Goal: Entertainment & Leisure: Consume media (video, audio)

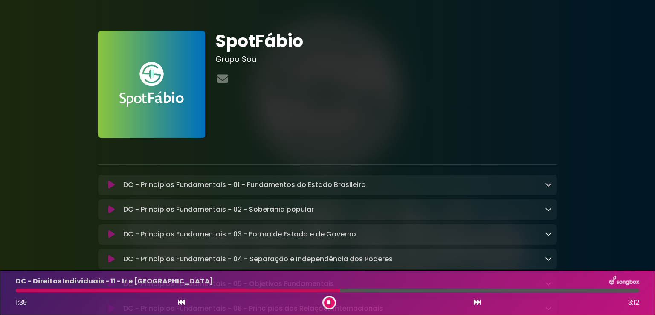
click at [327, 304] on button at bounding box center [329, 302] width 11 height 11
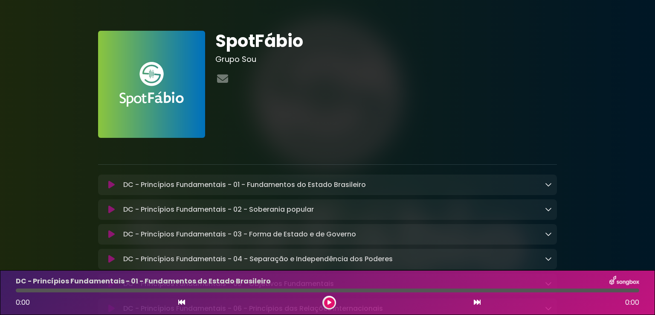
click at [329, 302] on icon at bounding box center [330, 302] width 4 height 5
click at [327, 300] on button at bounding box center [329, 302] width 11 height 11
click at [340, 294] on div "DC - Princípios Fundamentais - 07 - Aplicabilidade das Normas Constitucionais 0…" at bounding box center [328, 293] width 634 height 34
click at [331, 299] on button at bounding box center [329, 302] width 11 height 11
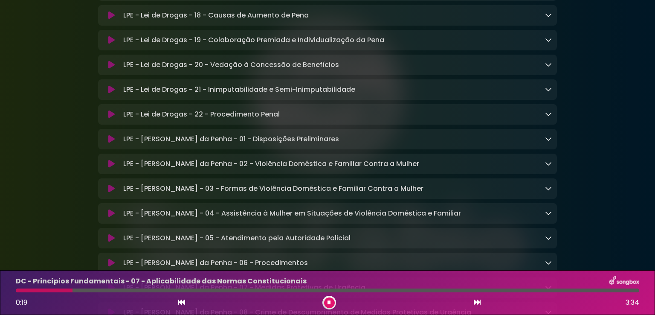
scroll to position [2219, 0]
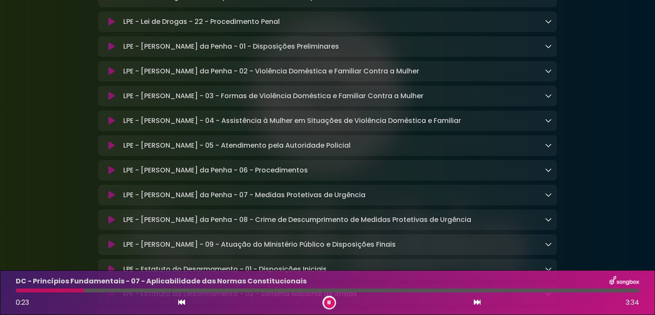
click at [108, 76] on icon at bounding box center [111, 71] width 6 height 9
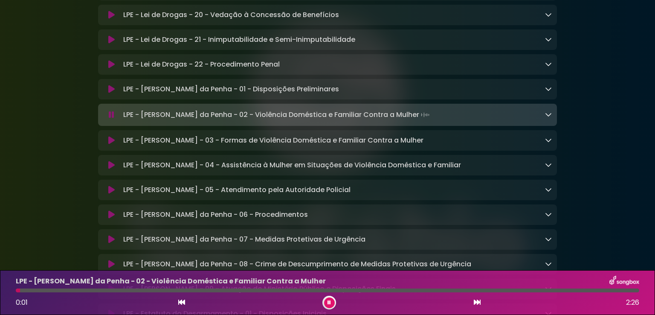
click at [110, 93] on icon at bounding box center [111, 89] width 6 height 9
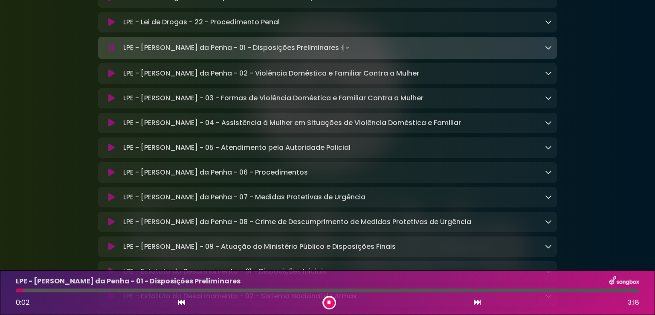
scroll to position [2260, 0]
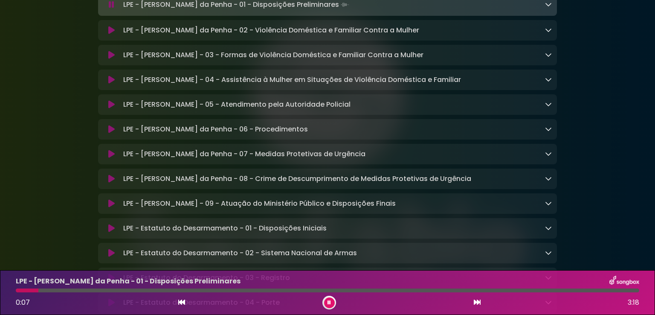
click at [109, 85] on div "LPE - [PERSON_NAME] - 04 - Assistência à Mulher em Situações de Violência Domés…" at bounding box center [327, 80] width 449 height 10
click at [112, 84] on icon at bounding box center [111, 80] width 6 height 9
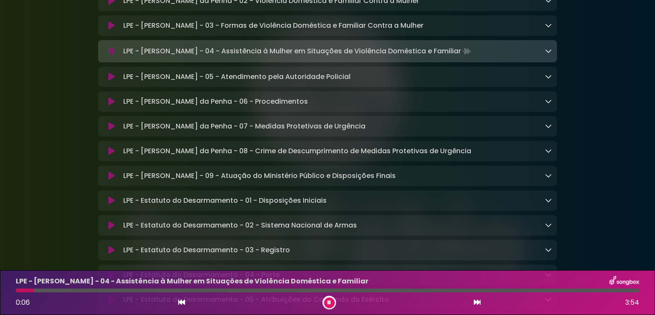
scroll to position [2302, 0]
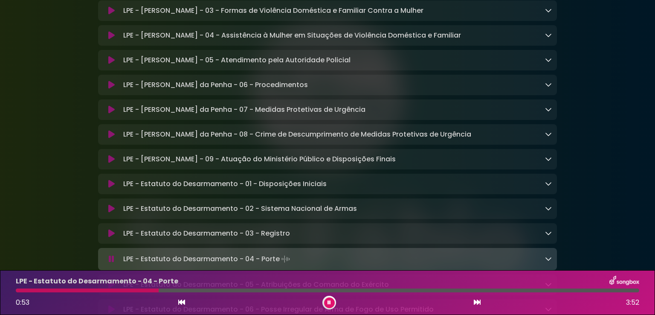
click at [476, 301] on icon at bounding box center [477, 302] width 7 height 7
